Goal: Task Accomplishment & Management: Use online tool/utility

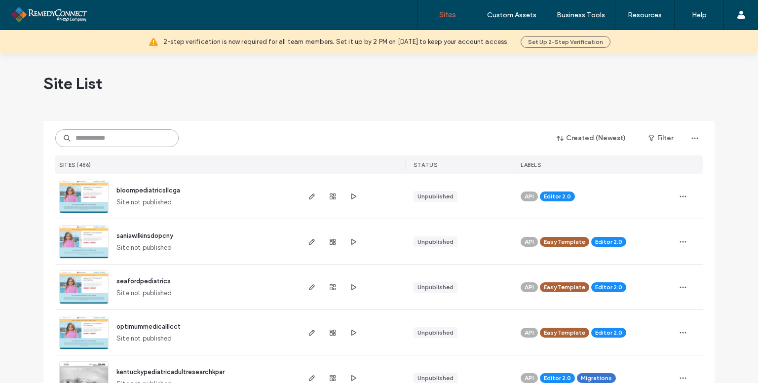
click at [111, 133] on input at bounding box center [116, 138] width 123 height 18
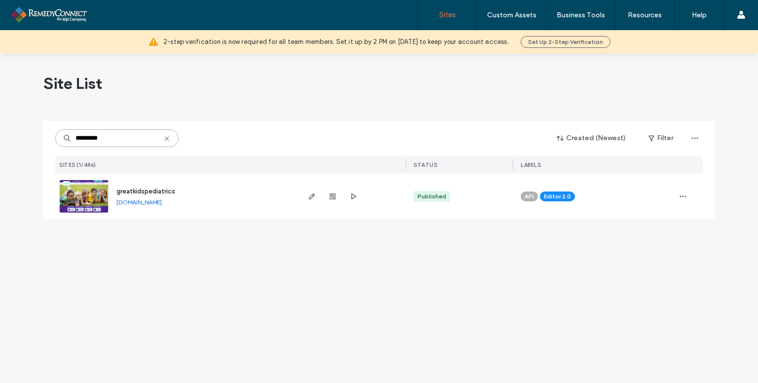
type input "*********"
click at [99, 202] on img at bounding box center [84, 213] width 48 height 67
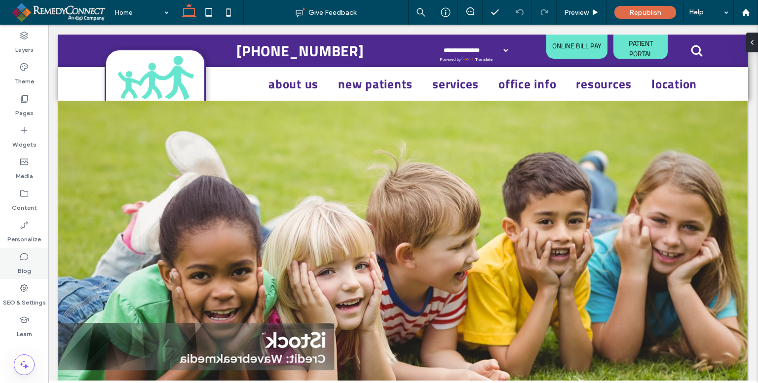
click at [26, 265] on label "Blog" at bounding box center [24, 268] width 13 height 14
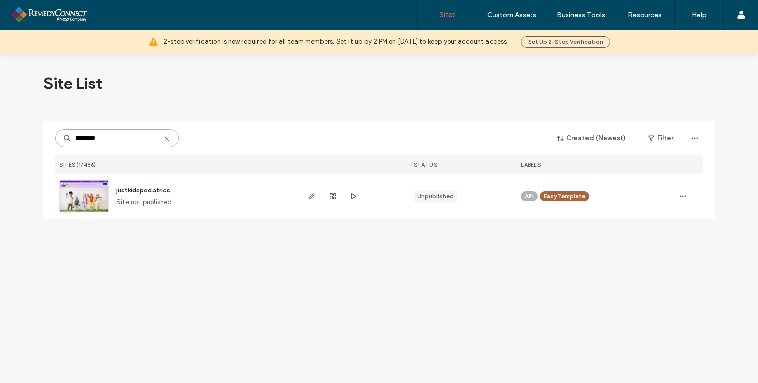
type input "********"
click at [77, 191] on img at bounding box center [84, 213] width 48 height 67
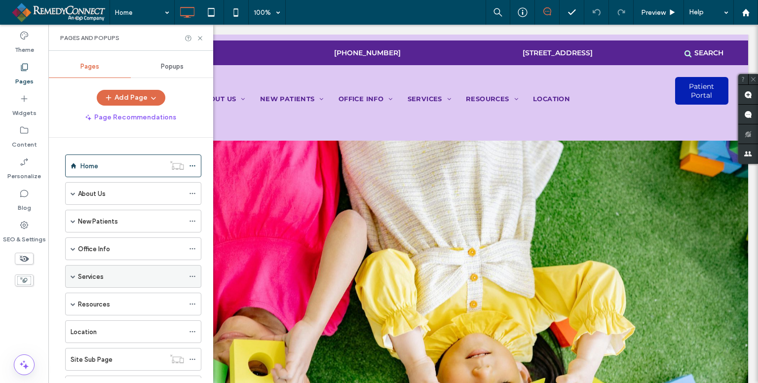
click at [73, 275] on span at bounding box center [73, 276] width 5 height 5
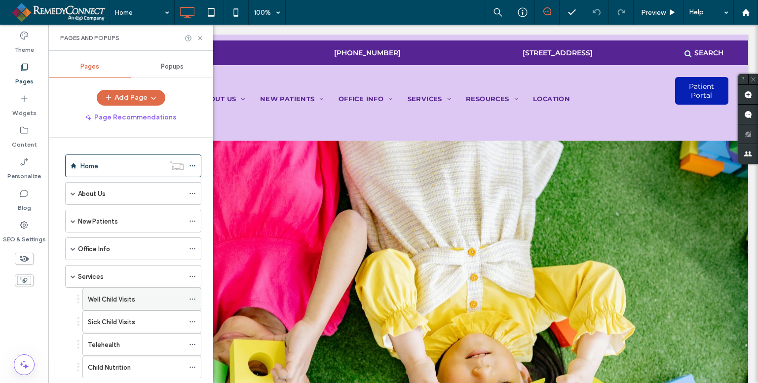
click at [101, 299] on label "Well Child Visits" at bounding box center [111, 299] width 47 height 17
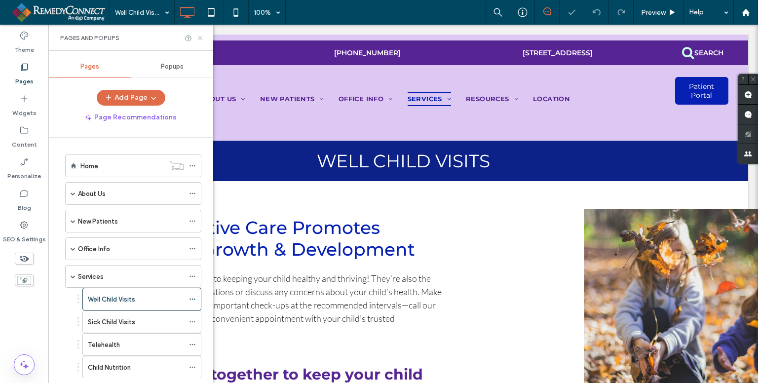
click at [201, 36] on icon at bounding box center [199, 38] width 7 height 7
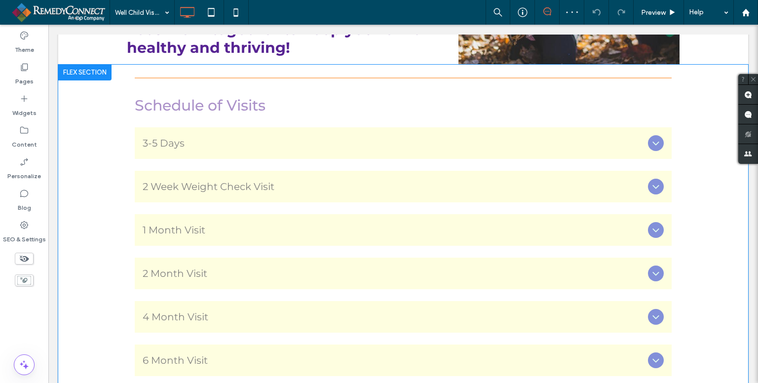
scroll to position [345, 0]
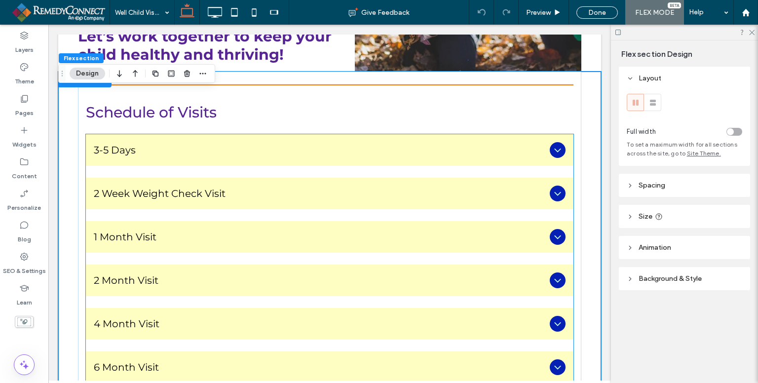
click at [187, 156] on span "3-5 Days" at bounding box center [320, 150] width 452 height 12
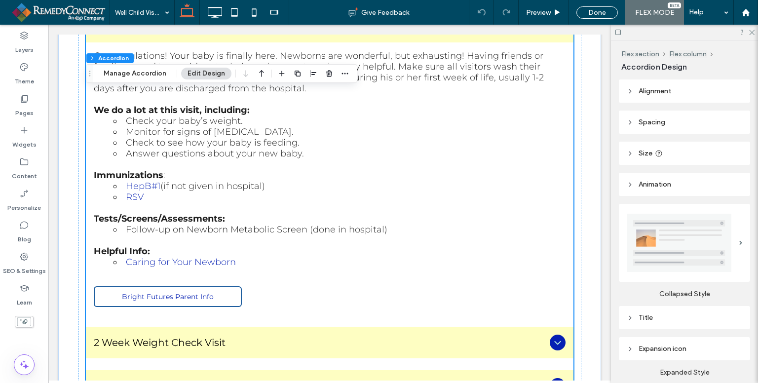
scroll to position [493, 0]
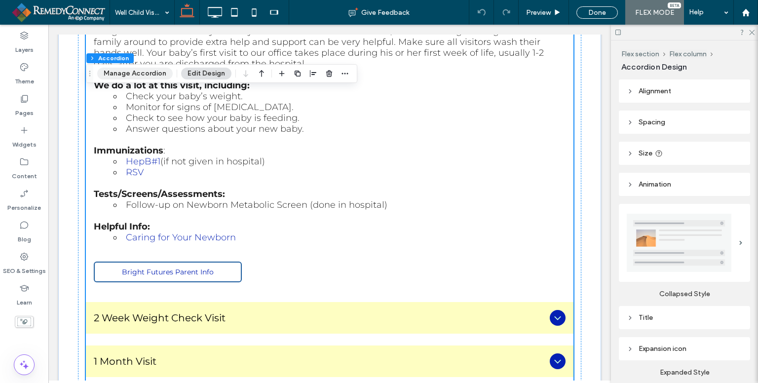
click at [146, 73] on button "Manage Accordion" at bounding box center [134, 74] width 75 height 12
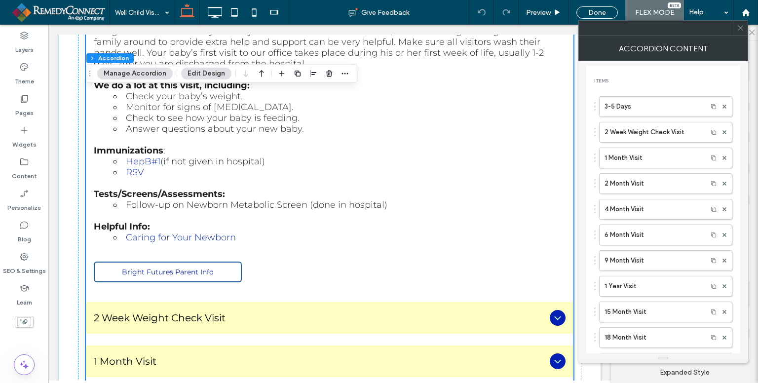
drag, startPoint x: 653, startPoint y: 107, endPoint x: 651, endPoint y: 113, distance: 6.2
click at [653, 107] on label "3-5 Days" at bounding box center [653, 107] width 98 height 20
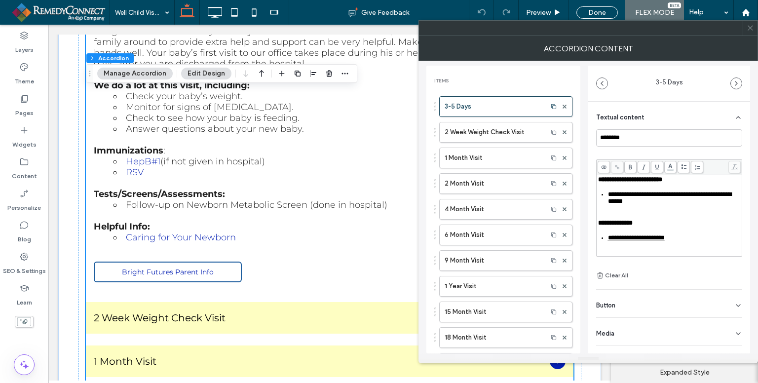
scroll to position [203, 0]
click at [501, 131] on label "2 Week Weight Check Visit" at bounding box center [493, 132] width 98 height 20
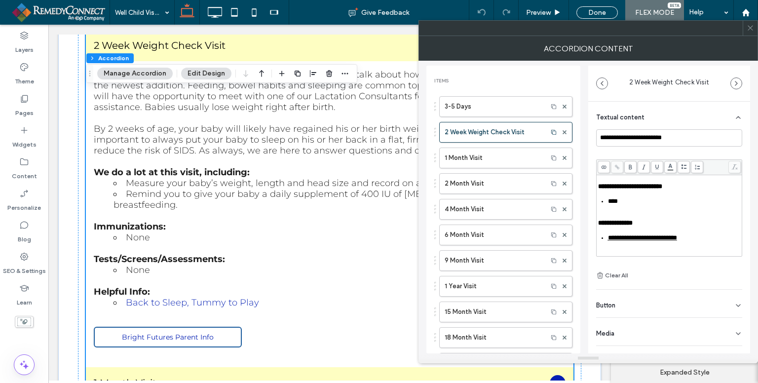
scroll to position [258, 0]
click at [483, 162] on label "1 Month Visit" at bounding box center [493, 158] width 98 height 20
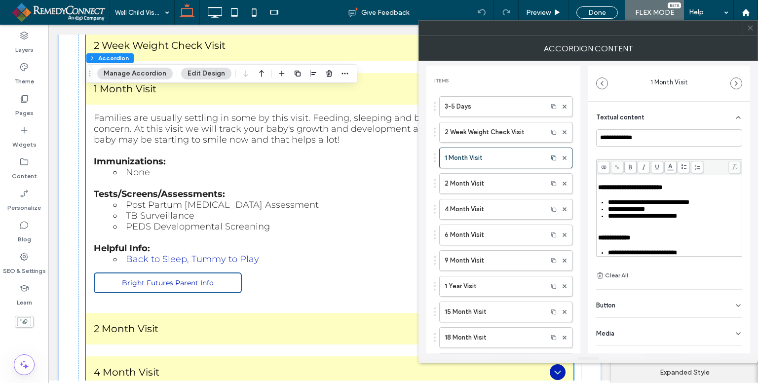
scroll to position [101, 0]
click at [474, 185] on label "2 Month Visit" at bounding box center [493, 184] width 98 height 20
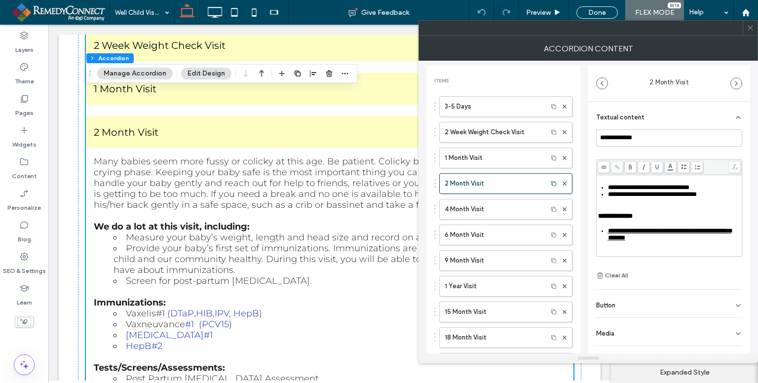
scroll to position [298, 0]
click at [482, 209] on label "4 Month Visit" at bounding box center [493, 209] width 98 height 20
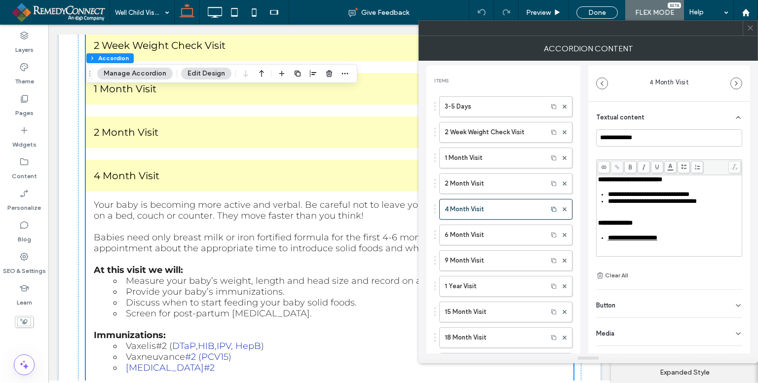
scroll to position [243, 0]
click at [484, 235] on label "6 Month Visit" at bounding box center [493, 235] width 98 height 20
type input "**********"
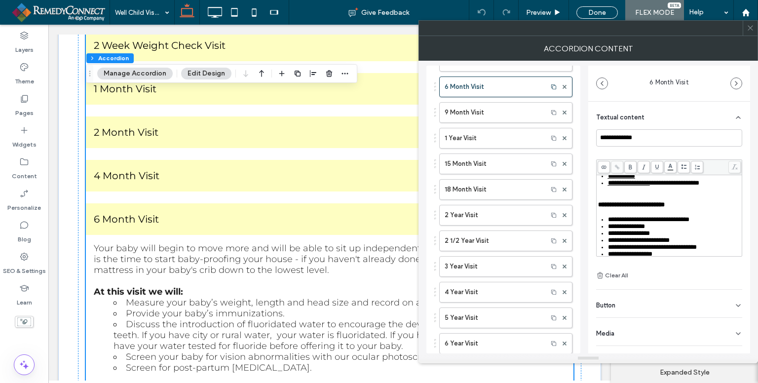
scroll to position [197, 0]
